Goal: Task Accomplishment & Management: Complete application form

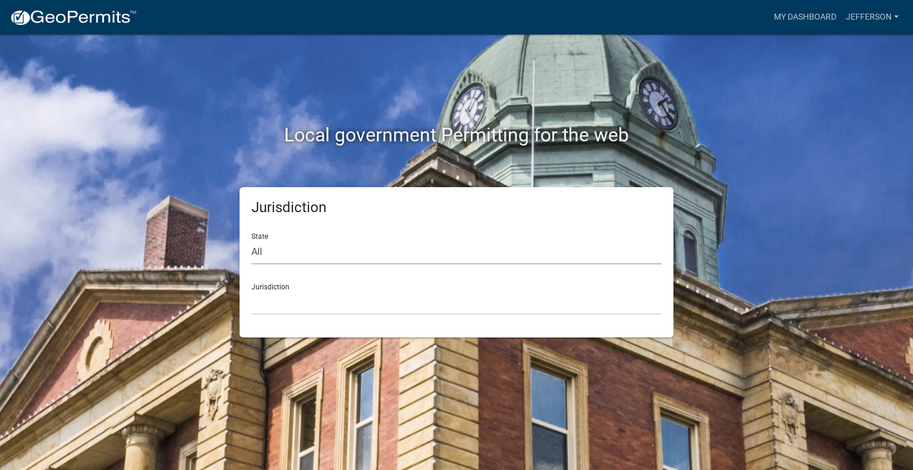
click at [288, 248] on select "All [US_STATE] [US_STATE] [US_STATE] [US_STATE] [US_STATE] [US_STATE] [US_STATE…" at bounding box center [456, 252] width 410 height 24
select select "[US_STATE]"
click at [251, 240] on select "All [US_STATE] [US_STATE] [US_STATE] [US_STATE] [US_STATE] [US_STATE] [US_STATE…" at bounding box center [456, 252] width 410 height 24
click at [288, 297] on select "City of [GEOGRAPHIC_DATA], [US_STATE] City of [GEOGRAPHIC_DATA], [US_STATE] Cit…" at bounding box center [456, 303] width 410 height 24
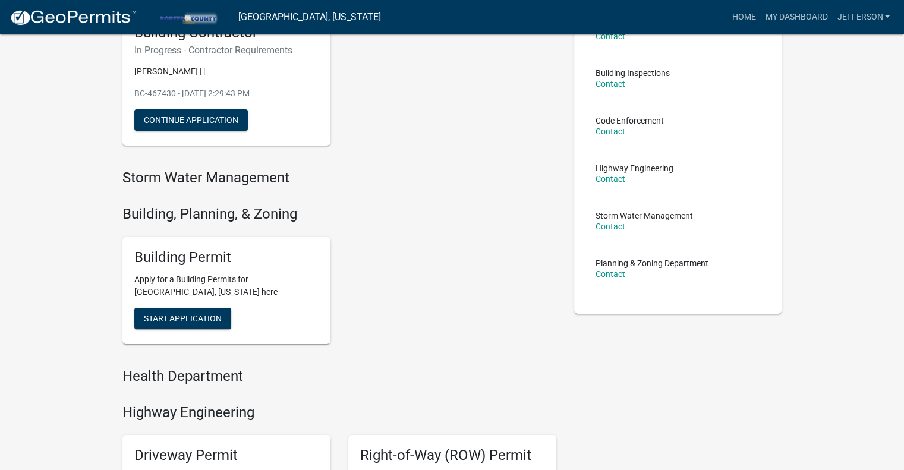
scroll to position [119, 0]
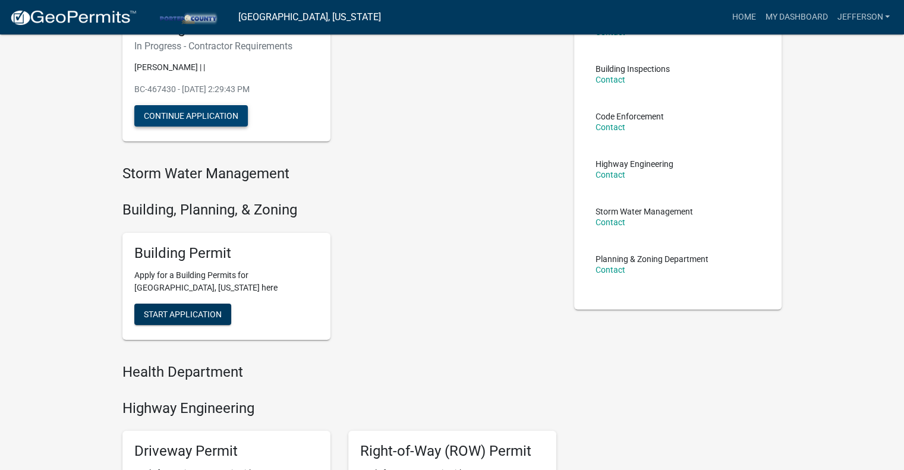
click at [232, 121] on button "Continue Application" at bounding box center [190, 115] width 113 height 21
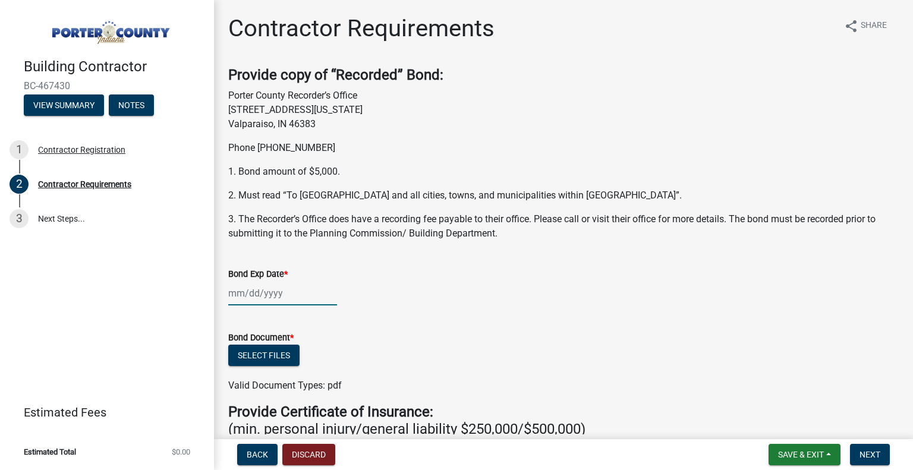
click at [259, 295] on div at bounding box center [282, 293] width 109 height 24
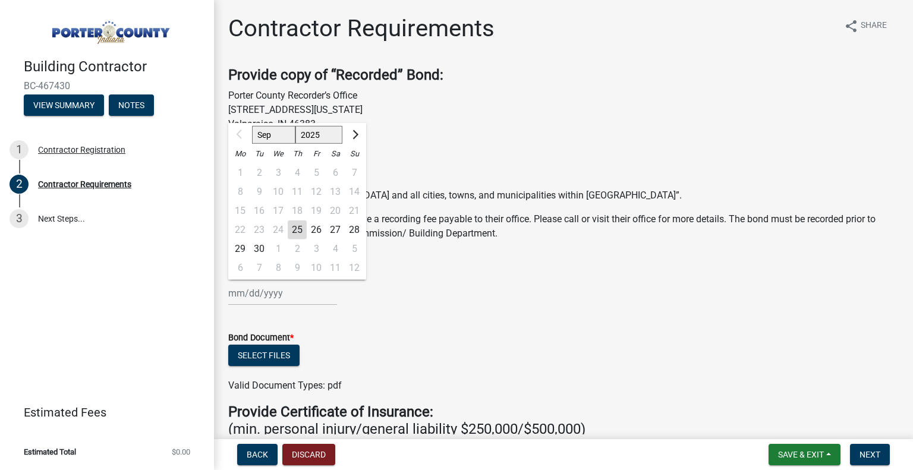
click at [285, 135] on select "Sep Oct Nov Dec" at bounding box center [273, 135] width 43 height 18
select select "10"
click at [252, 126] on select "Sep Oct Nov Dec" at bounding box center [273, 135] width 43 height 18
click at [318, 138] on select "2025 2026 2027 2028 2029 2030 2031 2032 2033 2034 2035 2036 2037 2038 2039 2040…" at bounding box center [319, 135] width 48 height 18
select select "2026"
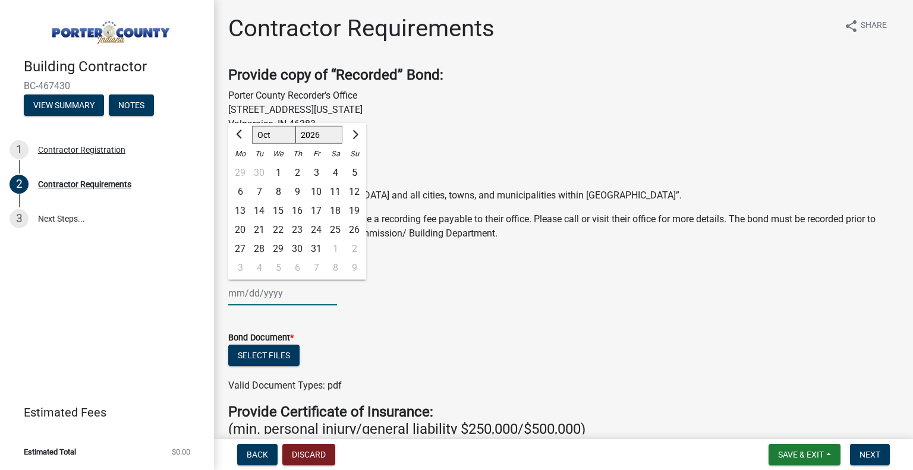
click at [295, 126] on select "2025 2026 2027 2028 2029 2030 2031 2032 2033 2034 2035 2036 2037 2038 2039 2040…" at bounding box center [319, 135] width 48 height 18
click at [299, 228] on div "22" at bounding box center [297, 229] width 19 height 19
type input "[DATE]"
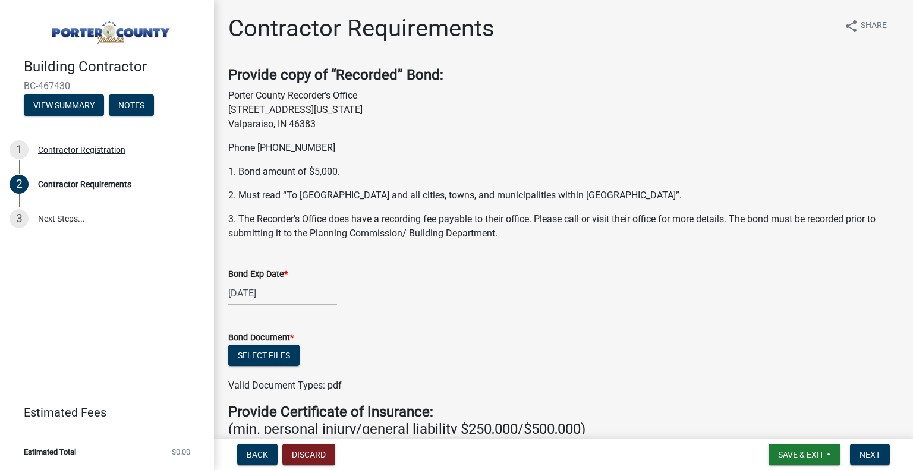
click at [275, 295] on div "[DATE]" at bounding box center [282, 293] width 109 height 24
select select "10"
select select "2026"
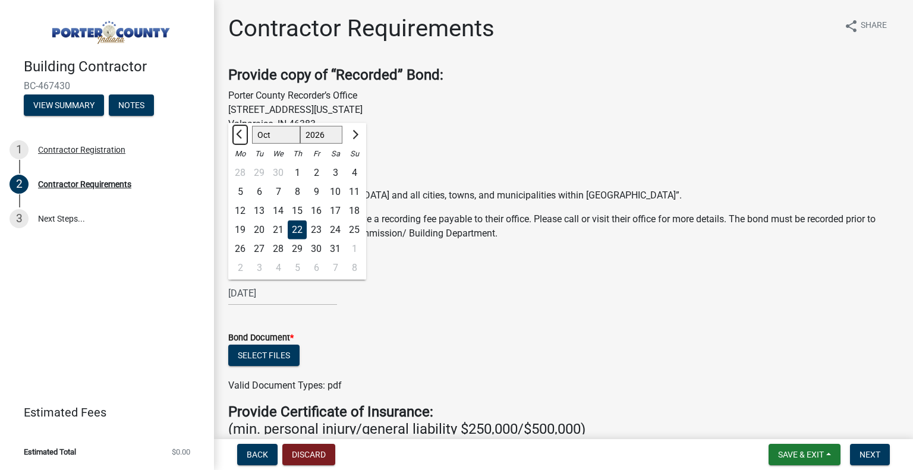
click at [238, 134] on span "Previous month" at bounding box center [240, 134] width 9 height 9
select select "8"
click at [337, 229] on div "22" at bounding box center [335, 229] width 19 height 19
type input "[DATE]"
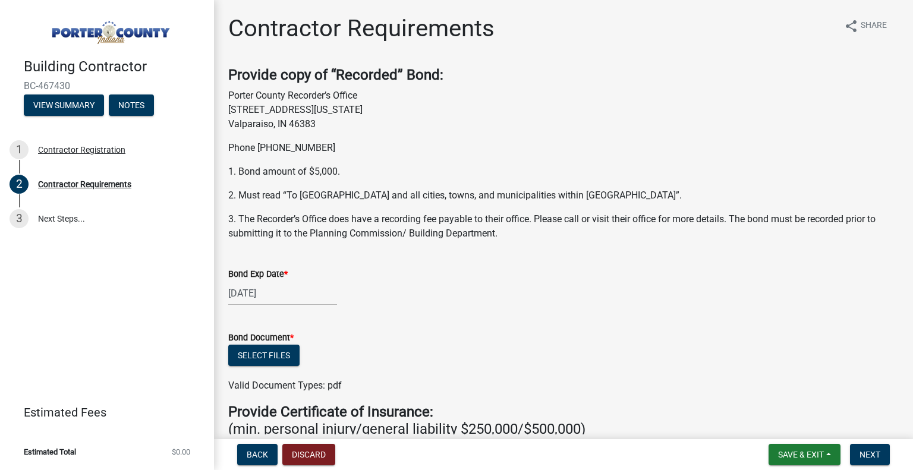
click at [376, 299] on div "[DATE]" at bounding box center [563, 293] width 670 height 24
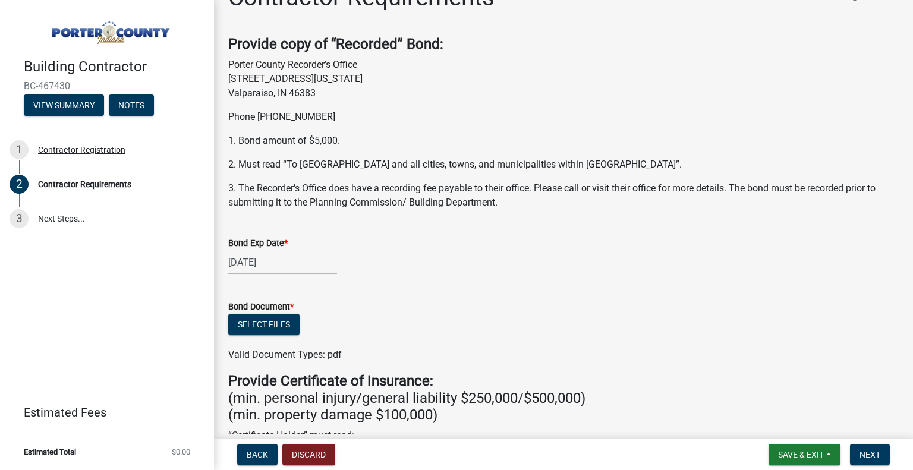
scroll to position [59, 0]
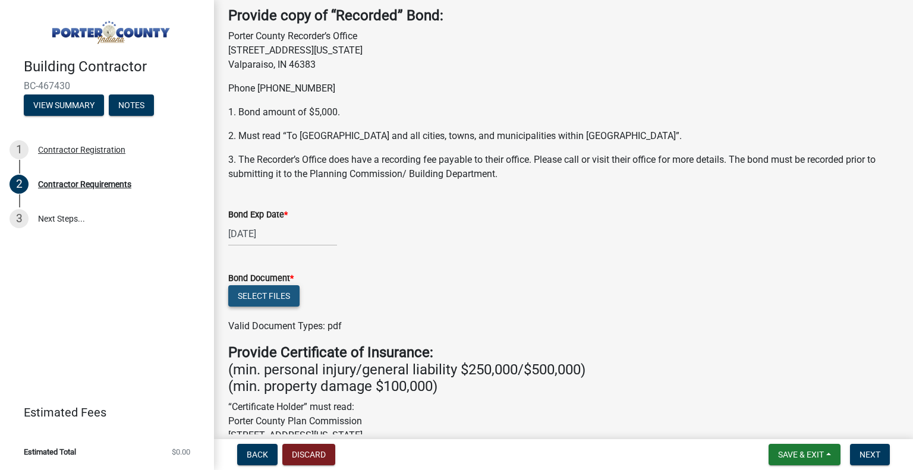
click at [285, 295] on button "Select files" at bounding box center [263, 295] width 71 height 21
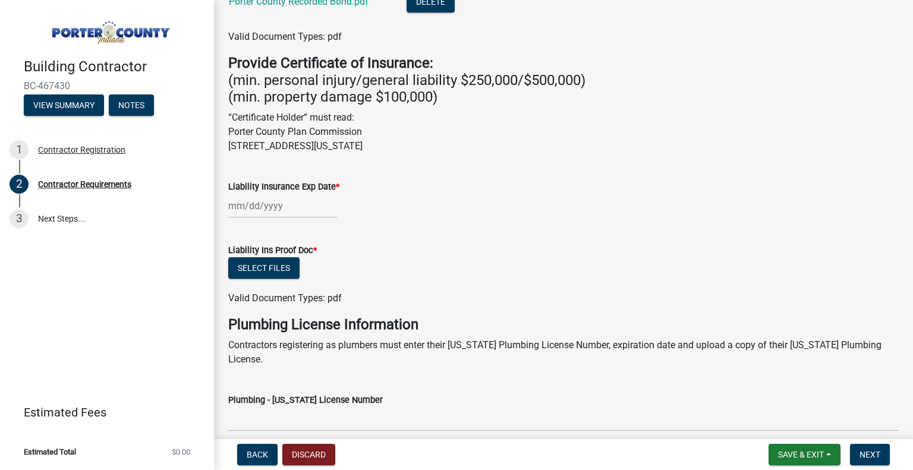
scroll to position [416, 0]
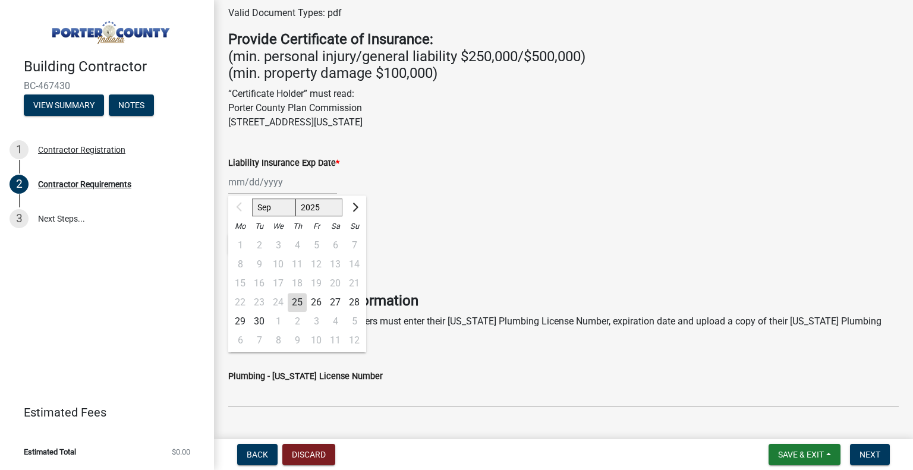
click at [247, 186] on div "Sep Oct Nov [DATE] 2026 2027 2028 2029 2030 2031 2032 2033 2034 2035 2036 2037 …" at bounding box center [282, 182] width 109 height 24
click at [352, 209] on span "Next month" at bounding box center [353, 207] width 9 height 9
select select "11"
click at [281, 286] on div "12" at bounding box center [278, 283] width 19 height 19
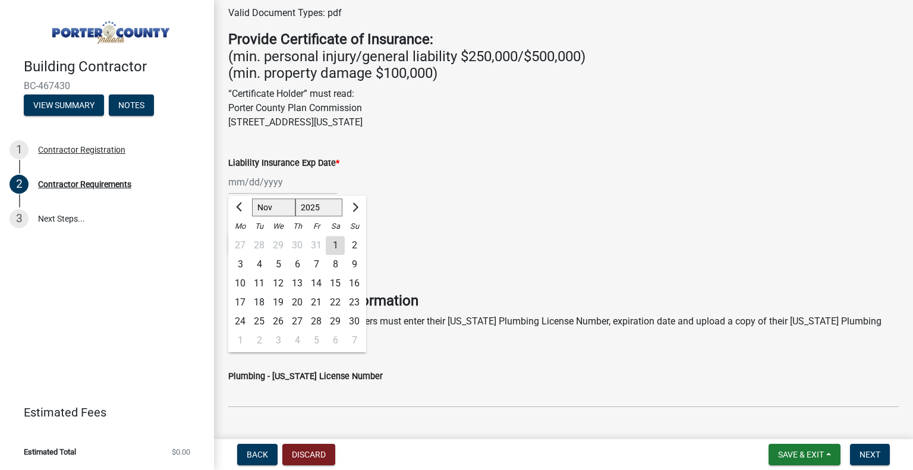
type input "[DATE]"
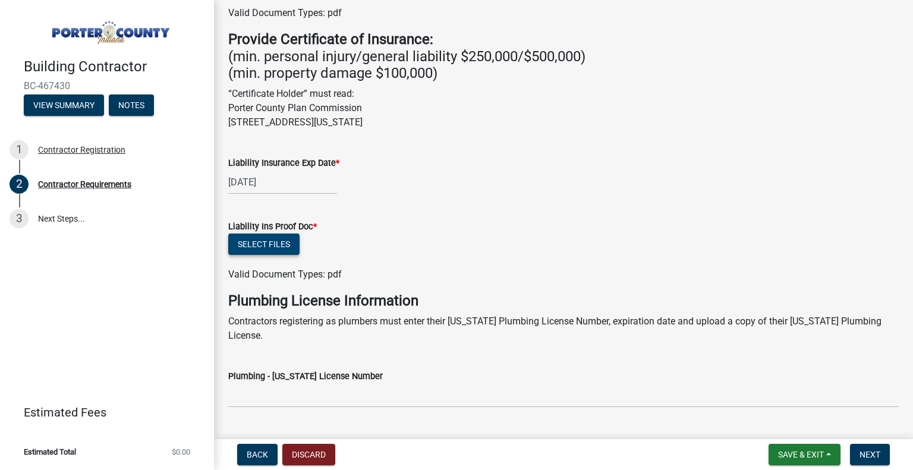
click at [288, 251] on button "Select files" at bounding box center [263, 244] width 71 height 21
click at [279, 254] on button "Select files" at bounding box center [263, 244] width 71 height 21
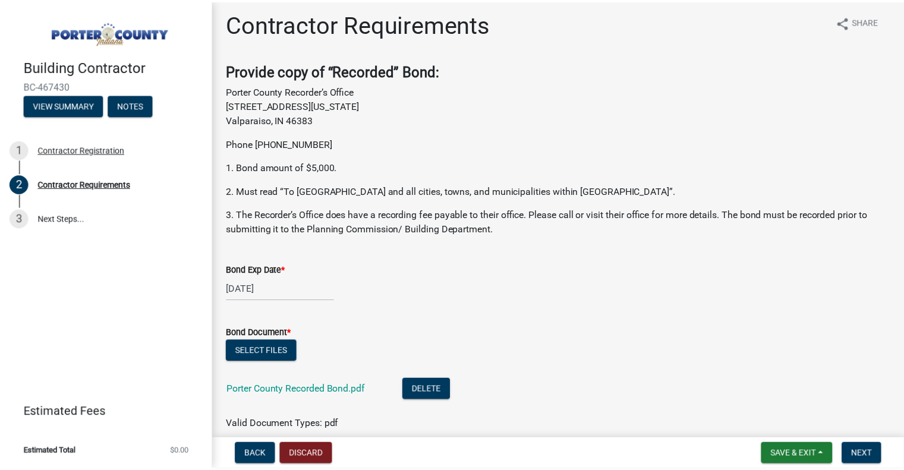
scroll to position [0, 0]
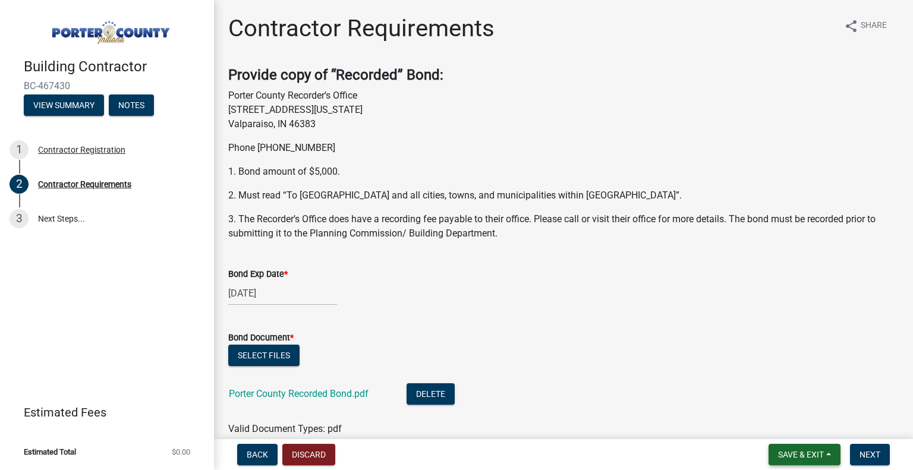
click at [821, 457] on span "Save & Exit" at bounding box center [801, 455] width 46 height 10
click at [780, 424] on button "Save & Exit" at bounding box center [792, 423] width 95 height 29
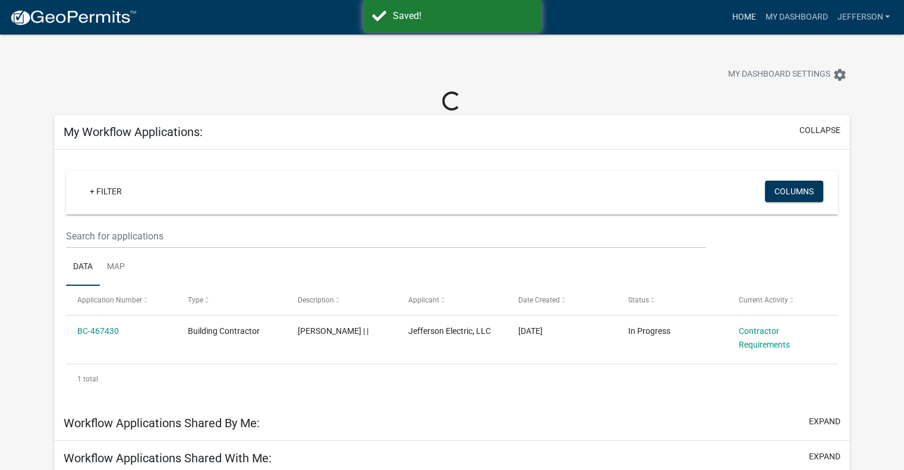
click at [745, 21] on link "Home" at bounding box center [743, 17] width 33 height 23
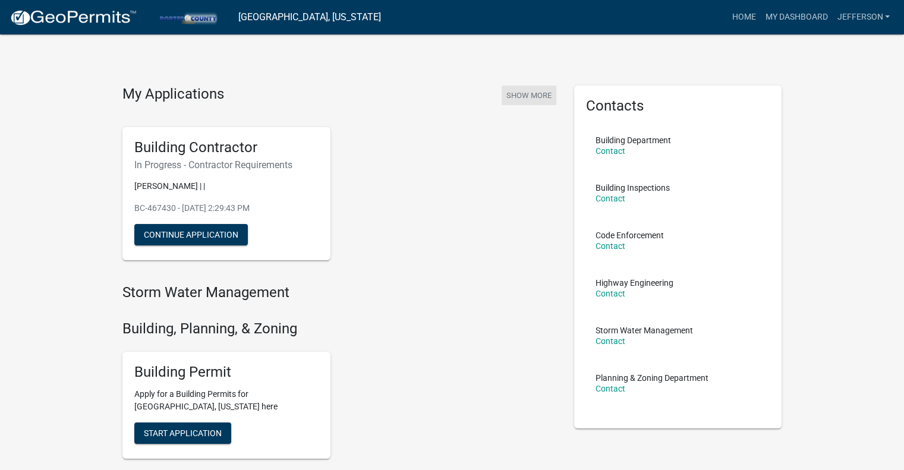
click at [530, 90] on button "Show More" at bounding box center [529, 96] width 55 height 20
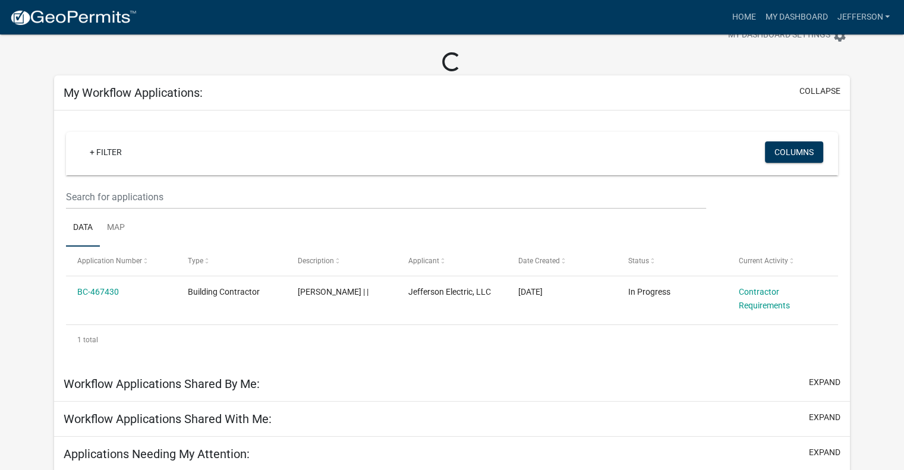
scroll to position [74, 0]
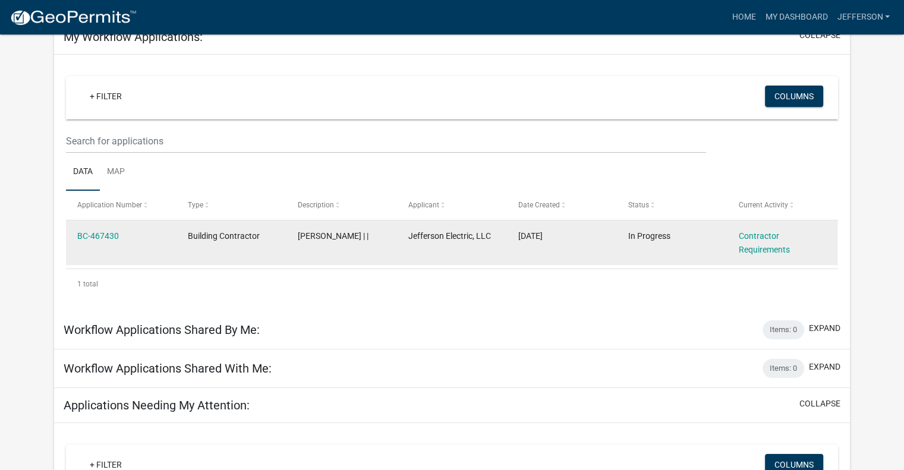
click at [95, 228] on datatable-body-cell "BC-467430" at bounding box center [121, 242] width 110 height 44
click at [94, 235] on link "BC-467430" at bounding box center [98, 236] width 42 height 10
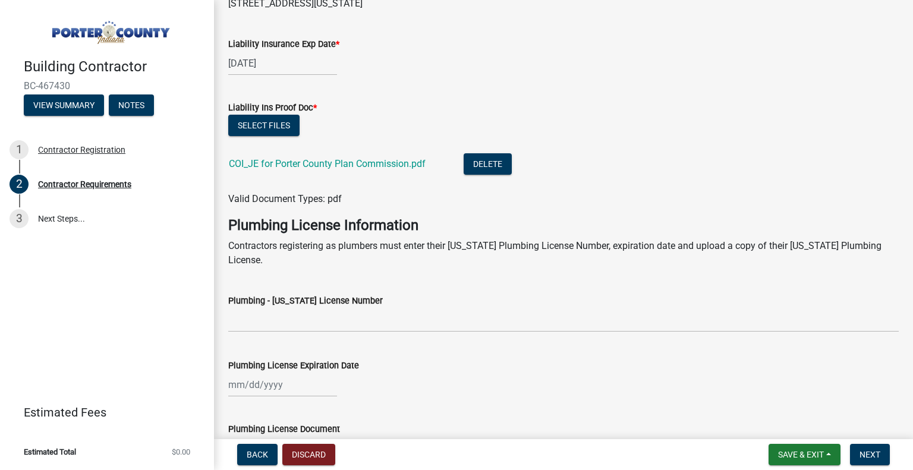
scroll to position [627, 0]
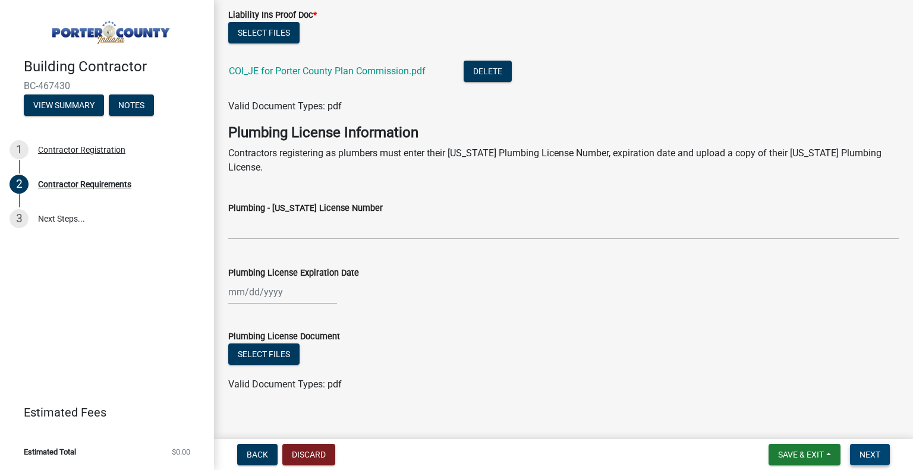
click at [872, 452] on span "Next" at bounding box center [869, 455] width 21 height 10
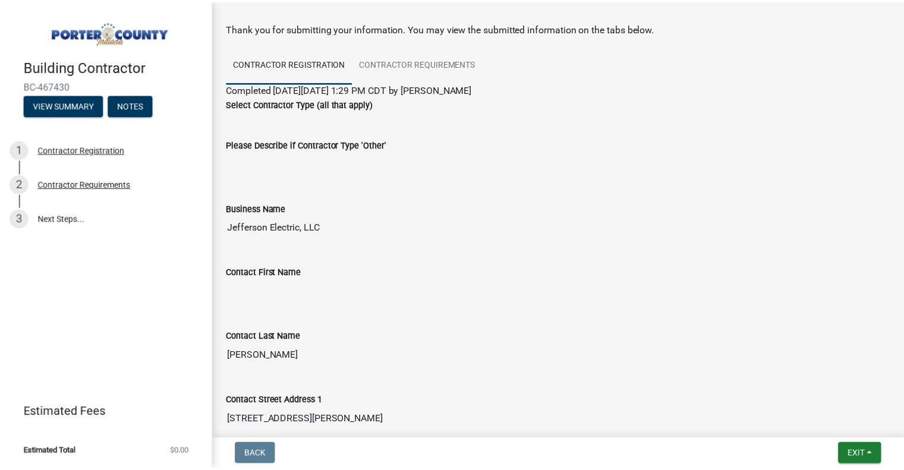
scroll to position [0, 0]
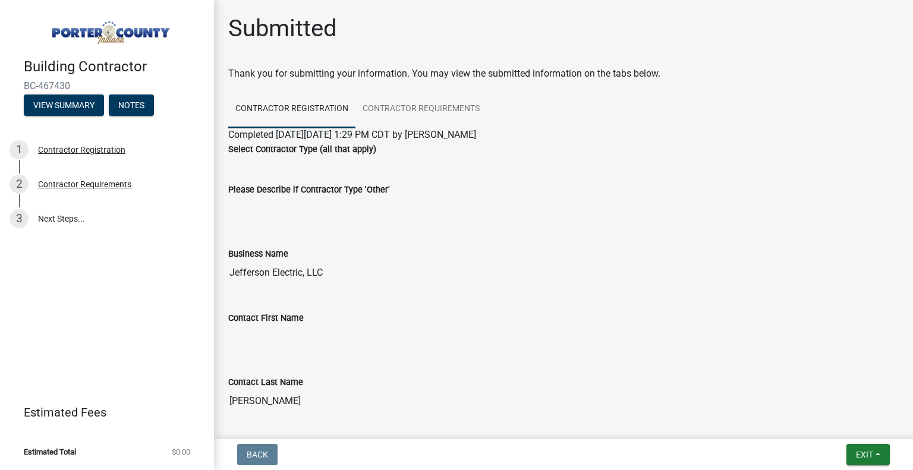
click at [313, 109] on link "Contractor Registration" at bounding box center [291, 109] width 127 height 38
click at [49, 99] on button "View Summary" at bounding box center [64, 104] width 80 height 21
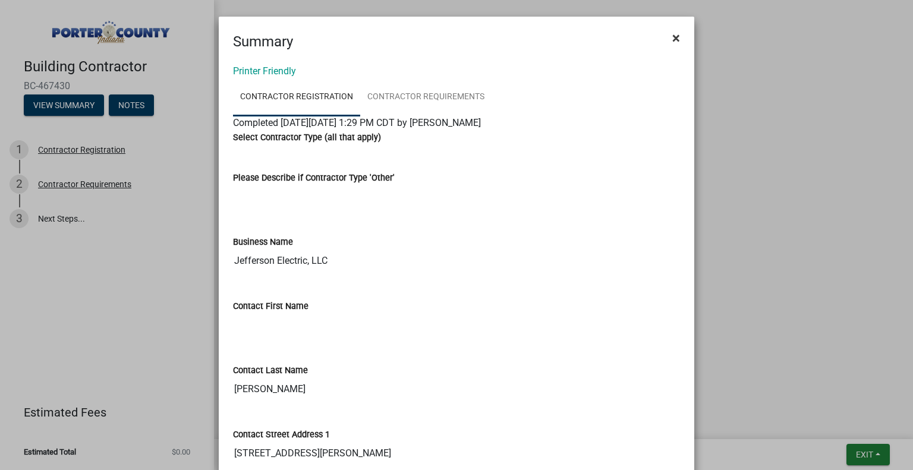
click at [665, 41] on button "×" at bounding box center [676, 37] width 27 height 33
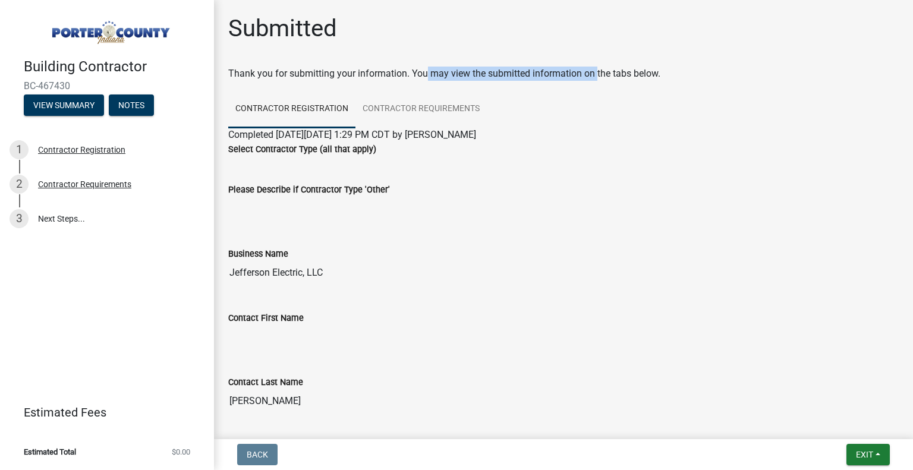
drag, startPoint x: 495, startPoint y: 73, endPoint x: 665, endPoint y: 73, distance: 170.5
click at [651, 73] on div "Thank you for submitting your information. You may view the submitted informati…" at bounding box center [563, 74] width 670 height 14
click at [873, 459] on button "Exit" at bounding box center [867, 454] width 43 height 21
click at [837, 428] on button "Save & Exit" at bounding box center [842, 423] width 95 height 29
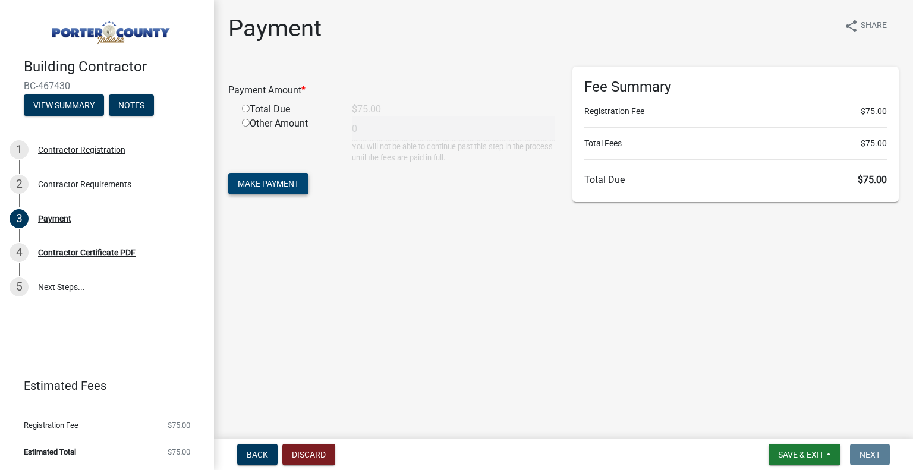
click at [292, 194] on button "Make Payment" at bounding box center [268, 183] width 80 height 21
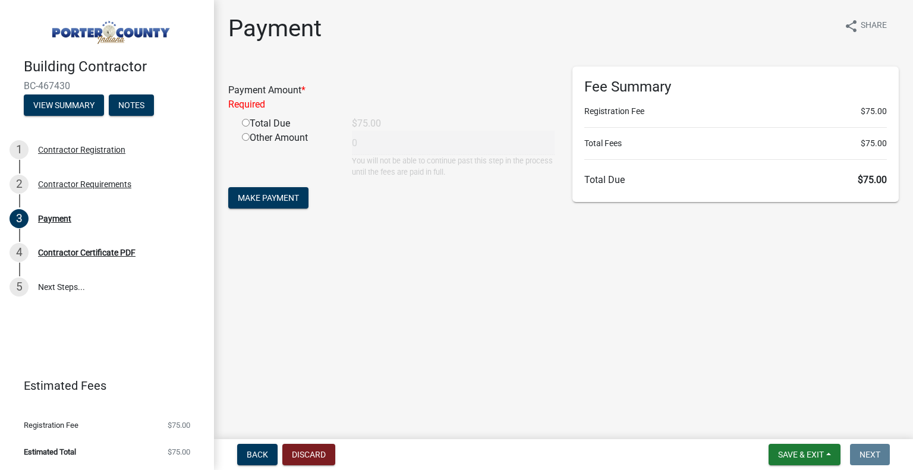
click at [239, 120] on div "Total Due" at bounding box center [288, 123] width 110 height 14
click at [242, 123] on input "radio" at bounding box center [246, 123] width 8 height 8
radio input "true"
type input "75"
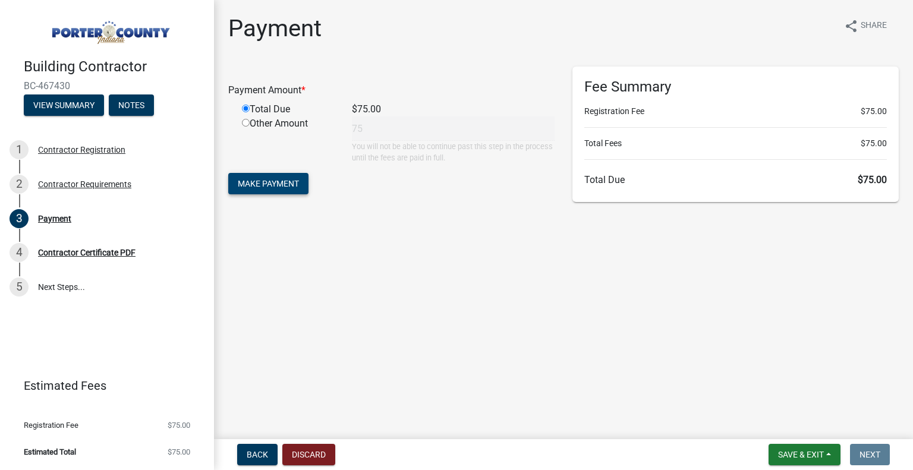
click at [261, 175] on button "Make Payment" at bounding box center [268, 183] width 80 height 21
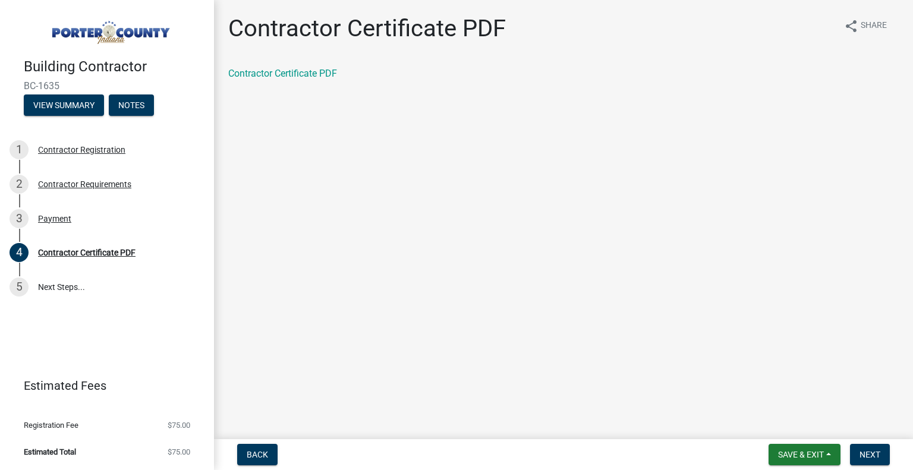
click at [272, 82] on div "Contractor Certificate PDF" at bounding box center [563, 79] width 688 height 24
click at [272, 76] on link "Contractor Certificate PDF" at bounding box center [282, 73] width 109 height 11
